Goal: Navigation & Orientation: Find specific page/section

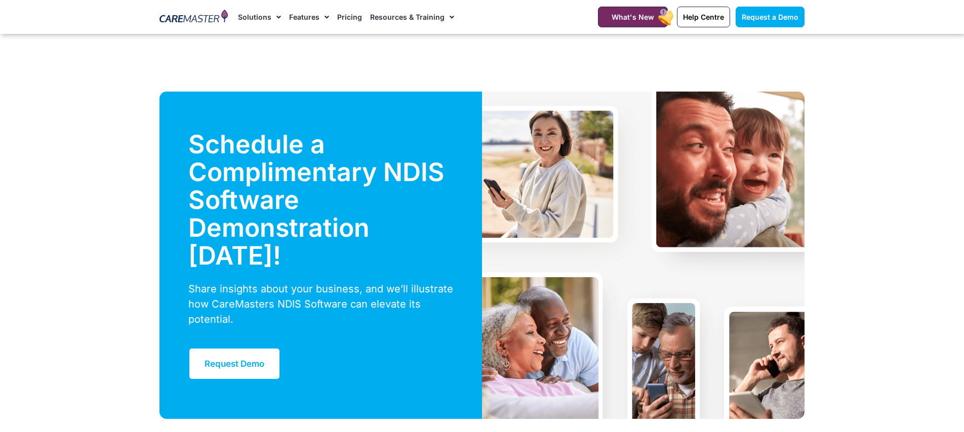
scroll to position [3470, 0]
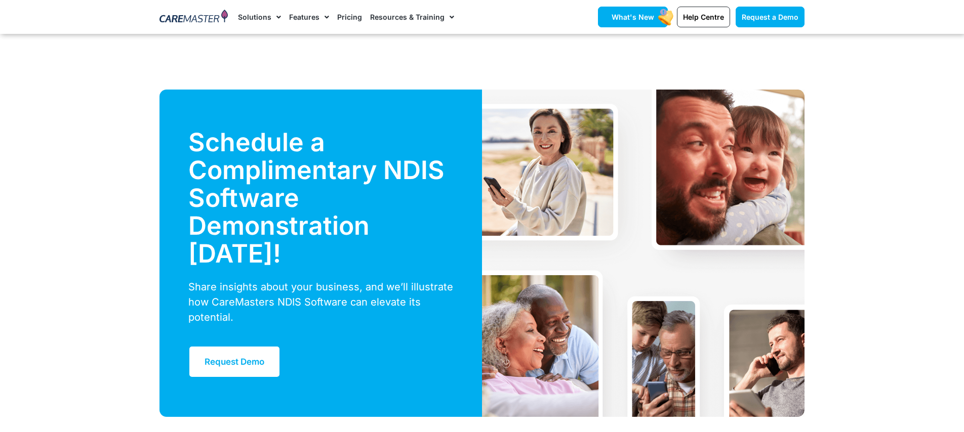
click at [649, 14] on span "What's New" at bounding box center [633, 17] width 43 height 9
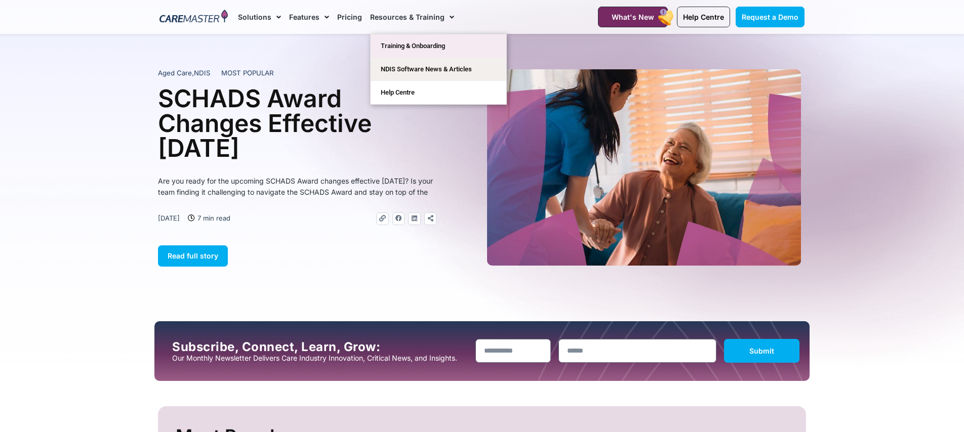
click at [423, 44] on link "Training & Onboarding" at bounding box center [439, 45] width 136 height 23
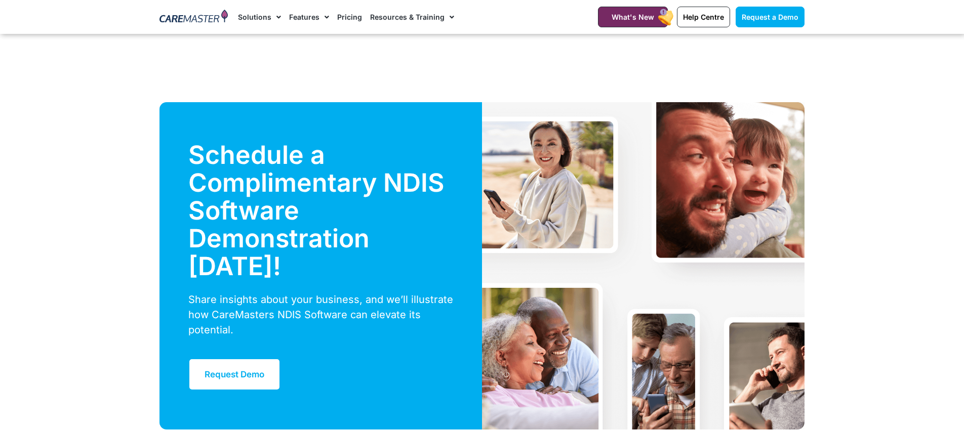
scroll to position [3470, 0]
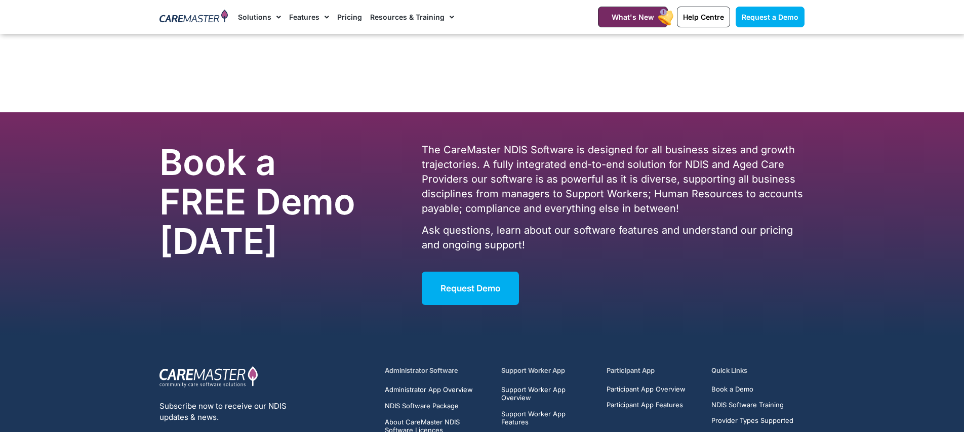
scroll to position [6491, 0]
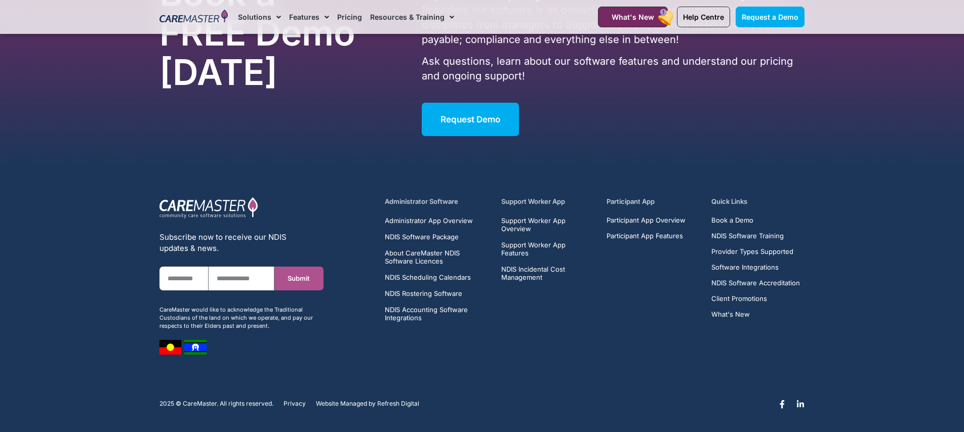
click at [436, 198] on h5 "Administrator Software" at bounding box center [437, 202] width 105 height 10
click at [396, 197] on h5 "Administrator Software" at bounding box center [437, 202] width 105 height 10
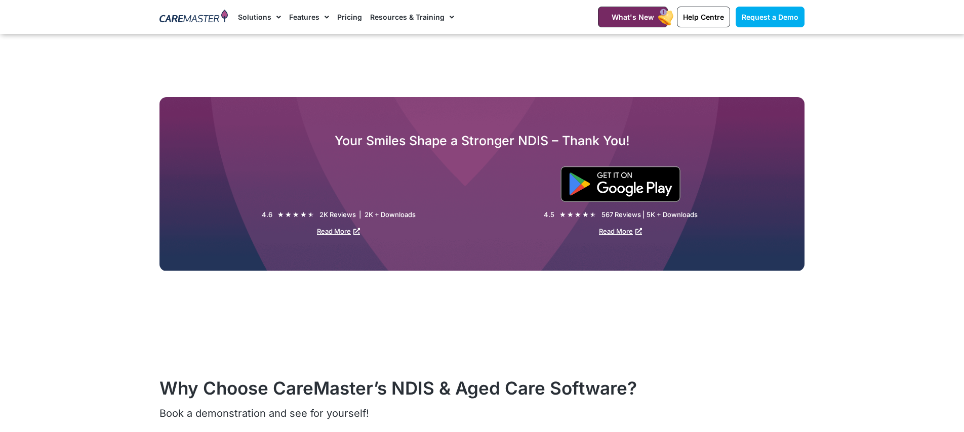
scroll to position [1530, 0]
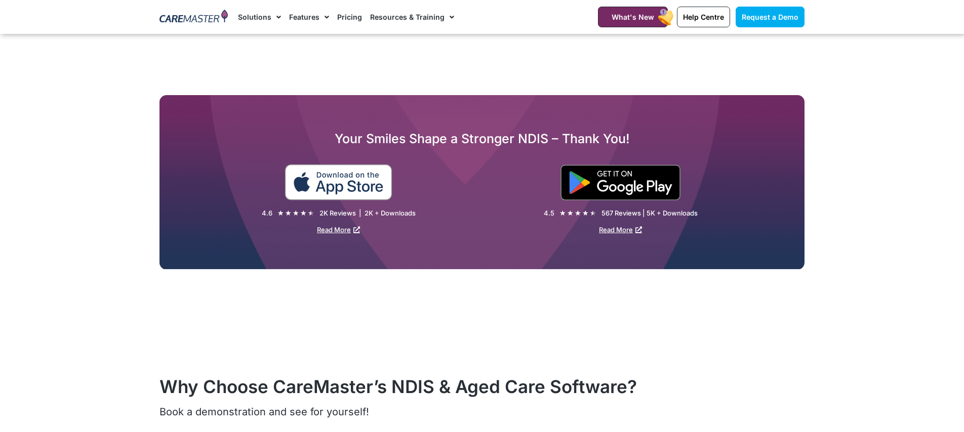
click at [330, 190] on img at bounding box center [338, 183] width 108 height 36
